Goal: Task Accomplishment & Management: Use online tool/utility

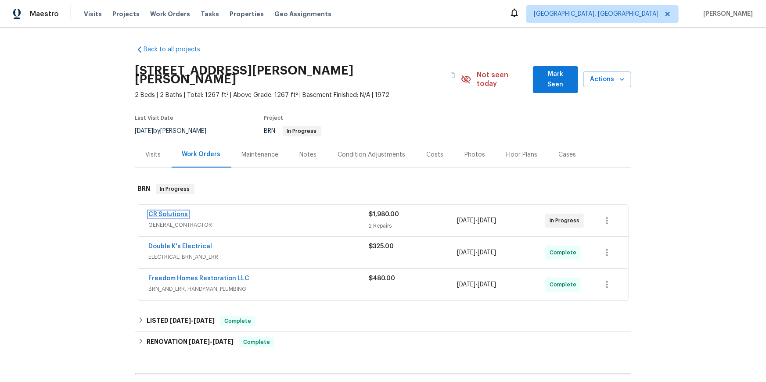
click at [176, 218] on link "CR Solutions" at bounding box center [169, 215] width 40 height 6
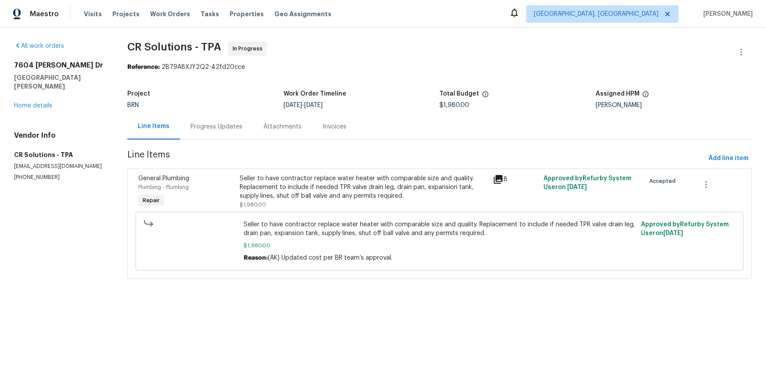
click at [178, 182] on span "General Plumbing" at bounding box center [163, 179] width 51 height 6
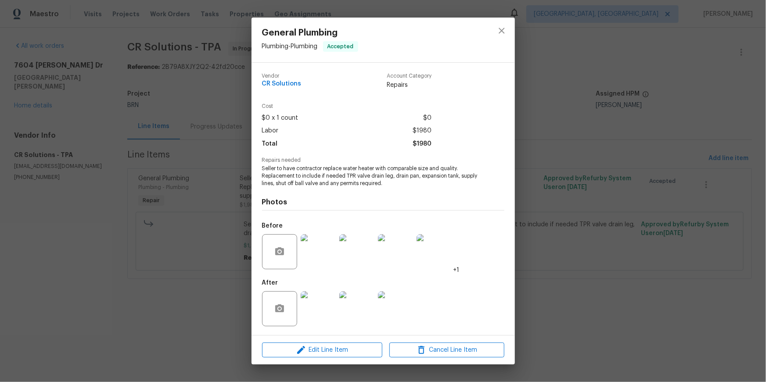
click at [647, 246] on div "General Plumbing Plumbing - Plumbing Accepted Vendor CR Solutions Account Categ…" at bounding box center [383, 191] width 766 height 382
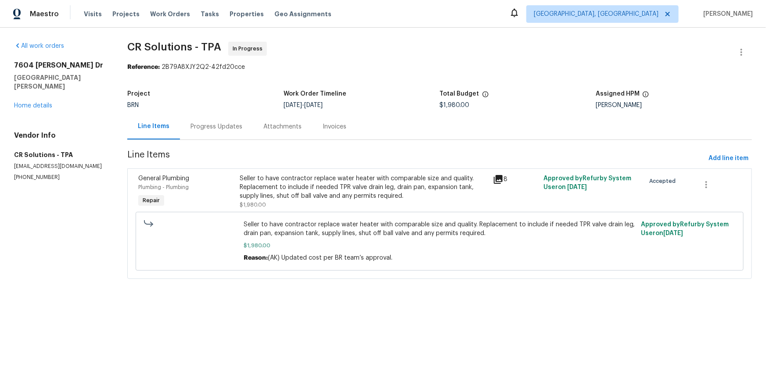
click at [189, 182] on span "General Plumbing" at bounding box center [163, 179] width 51 height 6
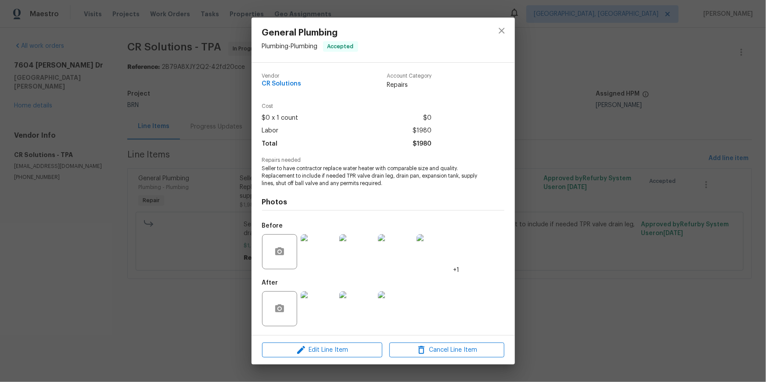
scroll to position [38, 0]
click at [317, 301] on img at bounding box center [318, 308] width 35 height 35
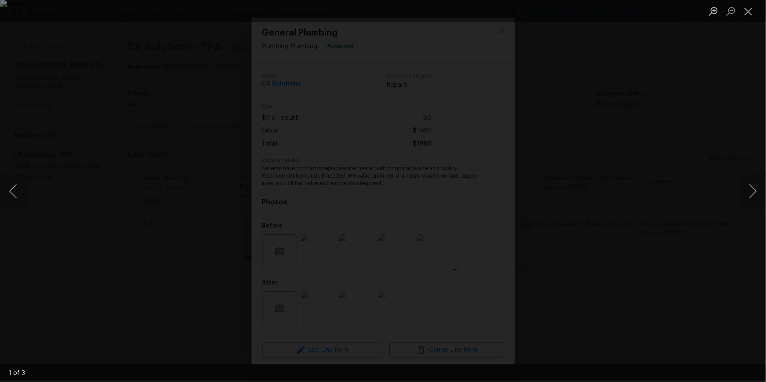
click at [583, 243] on div "Lightbox" at bounding box center [383, 191] width 766 height 382
click at [443, 258] on img "Lightbox" at bounding box center [383, 191] width 766 height 382
click at [497, 242] on img "Lightbox" at bounding box center [383, 191] width 766 height 382
click at [554, 172] on div "Lightbox" at bounding box center [383, 191] width 766 height 382
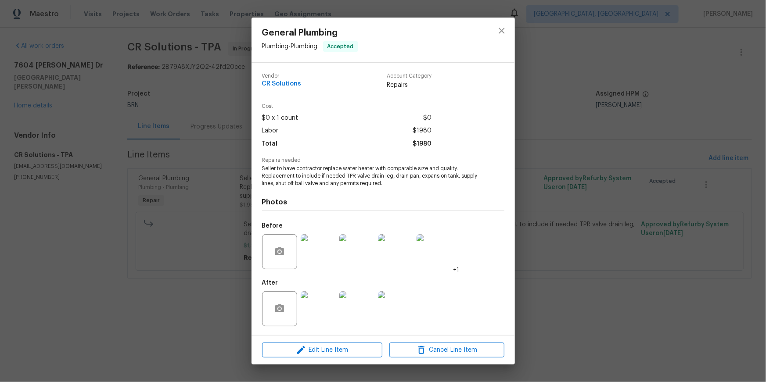
click at [399, 295] on img at bounding box center [395, 308] width 35 height 35
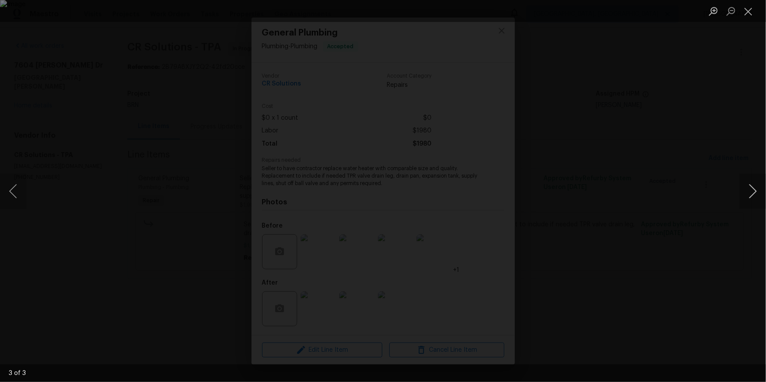
click at [755, 185] on button "Next image" at bounding box center [753, 191] width 26 height 35
click at [587, 250] on div "Lightbox" at bounding box center [383, 191] width 766 height 382
drag, startPoint x: 745, startPoint y: 10, endPoint x: 739, endPoint y: 14, distance: 7.6
click at [745, 10] on button "Close lightbox" at bounding box center [749, 11] width 18 height 15
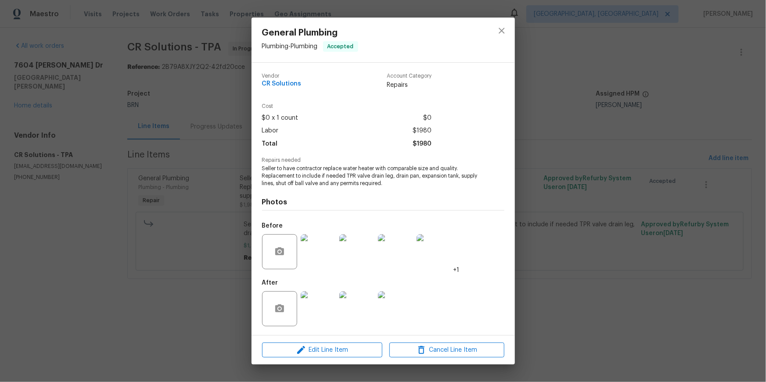
click at [429, 240] on img at bounding box center [434, 251] width 35 height 35
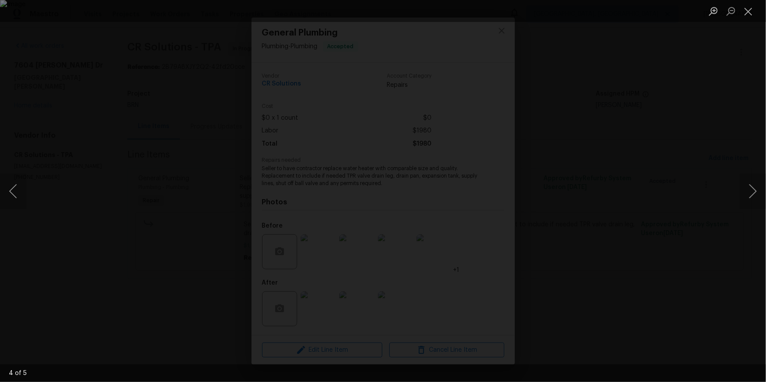
click at [637, 217] on div "Lightbox" at bounding box center [383, 191] width 766 height 382
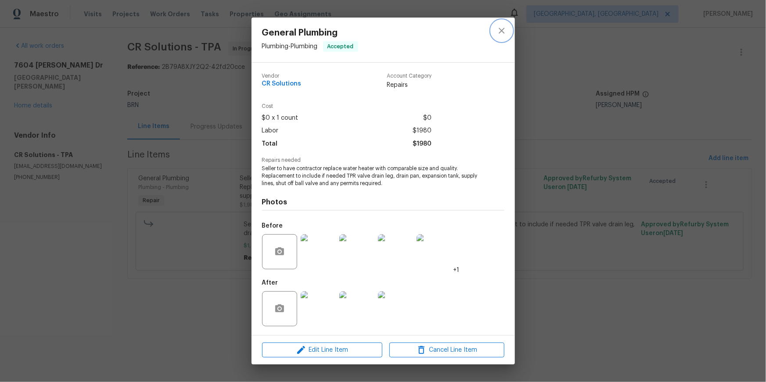
click at [504, 30] on icon "close" at bounding box center [501, 30] width 11 height 11
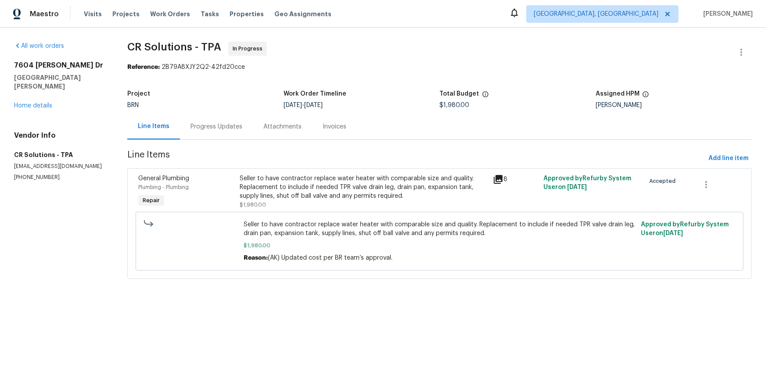
click at [216, 140] on div "Progress Updates" at bounding box center [216, 127] width 73 height 26
